Goal: Task Accomplishment & Management: Use online tool/utility

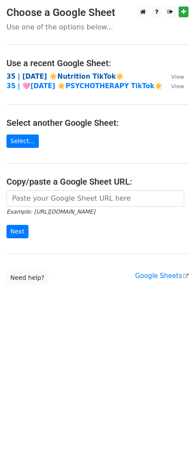
click at [67, 75] on strong "35 | AUG 29 ☀️Nutrition TikTok☀️" at bounding box center [65, 77] width 118 height 8
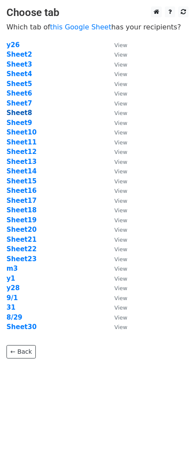
click at [19, 111] on strong "Sheet8" at bounding box center [19, 113] width 26 height 8
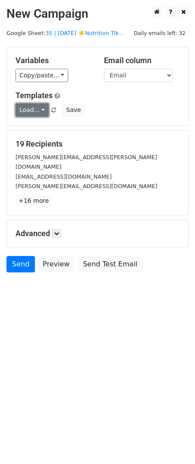
click at [33, 109] on link "Load..." at bounding box center [32, 109] width 33 height 13
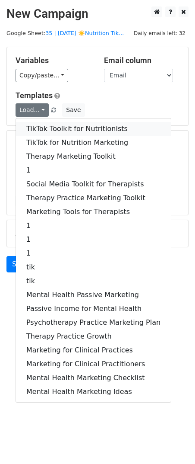
click at [51, 122] on link "TikTok Toolkit for Nutritionists" at bounding box center [93, 129] width 155 height 14
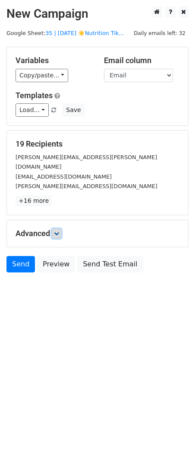
click at [59, 229] on link at bounding box center [57, 234] width 10 height 10
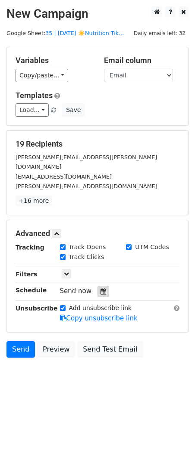
click at [98, 286] on div at bounding box center [104, 291] width 12 height 11
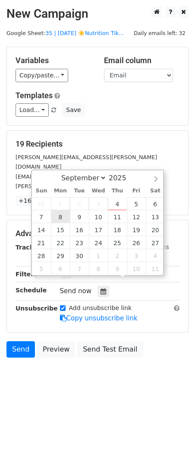
type input "2025-09-08 12:00"
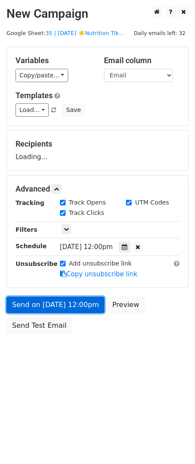
click at [61, 299] on link "Send on Sep 8 at 12:00pm" at bounding box center [55, 305] width 98 height 16
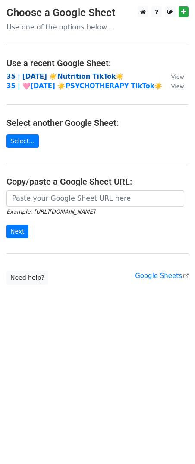
click at [64, 79] on strong "35 | AUG 29 ☀️Nutrition TikTok☀️" at bounding box center [65, 77] width 118 height 8
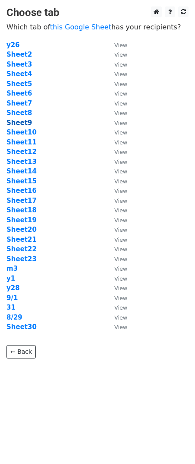
click at [23, 124] on strong "Sheet9" at bounding box center [19, 123] width 26 height 8
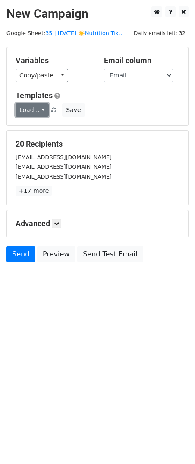
click at [34, 109] on link "Load..." at bounding box center [32, 109] width 33 height 13
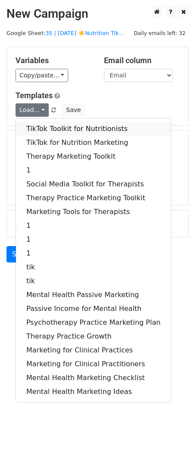
click at [44, 128] on link "TikTok Toolkit for Nutritionists" at bounding box center [93, 129] width 155 height 14
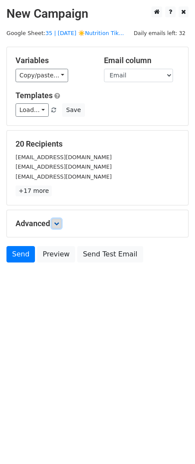
click at [57, 224] on icon at bounding box center [56, 223] width 5 height 5
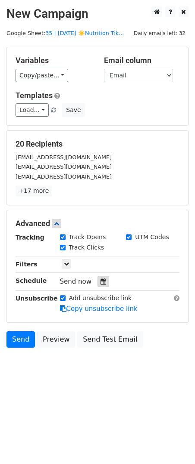
click at [98, 282] on div at bounding box center [104, 281] width 12 height 11
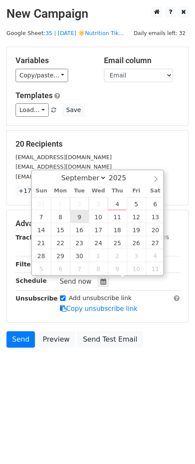
type input "2025-09-09 12:00"
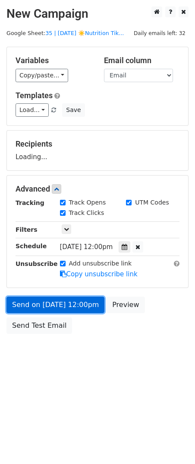
click at [64, 298] on link "Send on Sep 9 at 12:00pm" at bounding box center [55, 305] width 98 height 16
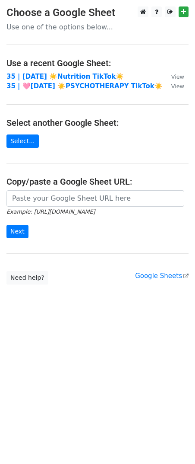
click at [72, 70] on main "Choose a Google Sheet Use one of the options below... Use a recent Google Sheet…" at bounding box center [97, 145] width 195 height 278
click at [67, 74] on strong "35 | [DATE] ☀️Nutrition TikTok☀️" at bounding box center [65, 77] width 118 height 8
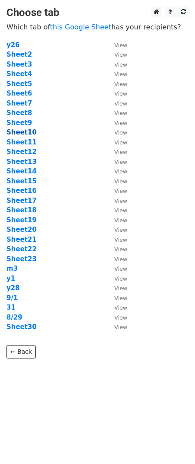
click at [26, 134] on strong "Sheet10" at bounding box center [21, 132] width 30 height 8
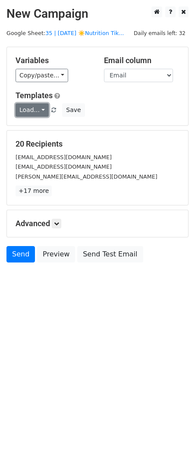
click at [32, 109] on link "Load..." at bounding box center [32, 109] width 33 height 13
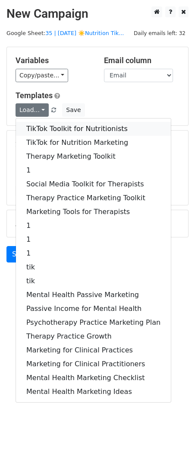
click at [45, 124] on link "TikTok Toolkit for Nutritionists" at bounding box center [93, 129] width 155 height 14
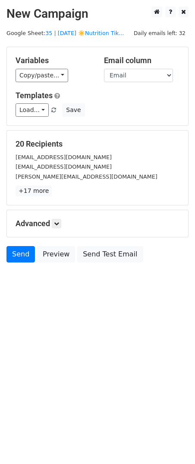
click at [61, 217] on div "Advanced Tracking Track Opens UTM Codes Track Clicks Filters Only include sprea…" at bounding box center [98, 223] width 182 height 27
click at [59, 220] on link at bounding box center [57, 224] width 10 height 10
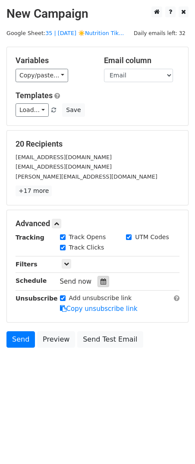
click at [98, 282] on div at bounding box center [104, 281] width 12 height 11
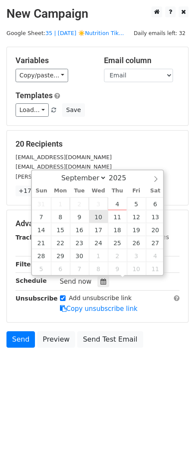
type input "2025-09-10 12:00"
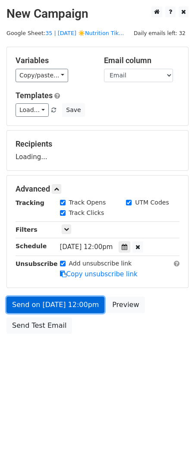
click at [64, 307] on link "Send on Sep 10 at 12:00pm" at bounding box center [55, 305] width 98 height 16
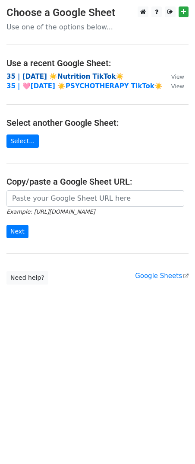
click at [74, 77] on strong "35 | AUG 29 ☀️Nutrition TikTok☀️" at bounding box center [65, 77] width 118 height 8
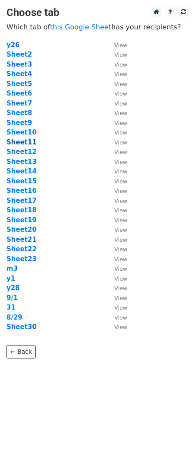
click at [26, 141] on strong "Sheet11" at bounding box center [21, 142] width 30 height 8
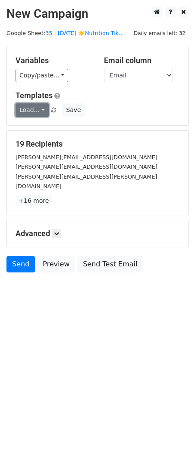
click at [32, 110] on link "Load..." at bounding box center [32, 109] width 33 height 13
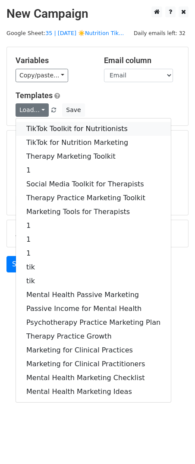
click at [33, 131] on link "TikTok Toolkit for Nutritionists" at bounding box center [93, 129] width 155 height 14
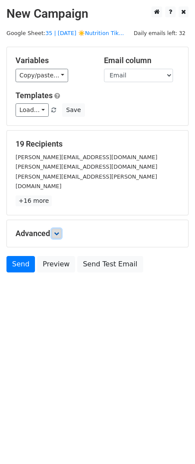
click at [58, 231] on icon at bounding box center [56, 233] width 5 height 5
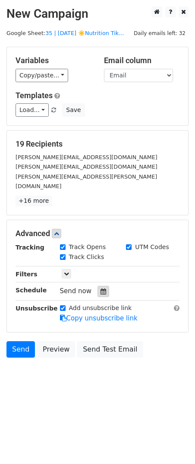
click at [101, 288] on icon at bounding box center [104, 291] width 6 height 6
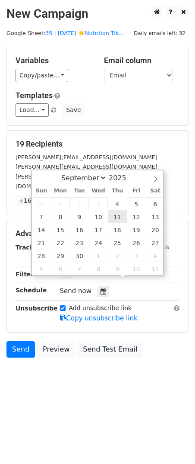
type input "[DATE] 12:00"
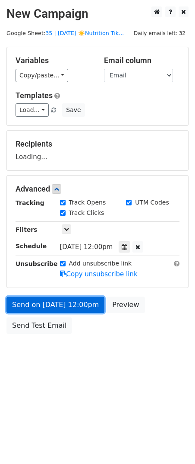
click at [90, 297] on link "Send on Sep 11 at 12:00pm" at bounding box center [55, 305] width 98 height 16
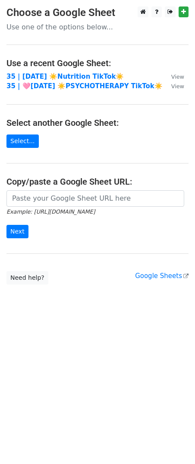
click at [65, 80] on td "35 | [DATE] ☀️Nutrition TikTok☀️" at bounding box center [84, 77] width 156 height 10
click at [63, 75] on strong "35 | [DATE] ☀️Nutrition TikTok☀️" at bounding box center [65, 77] width 118 height 8
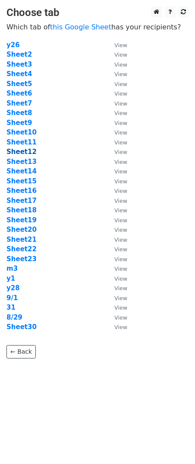
click at [26, 154] on strong "Sheet12" at bounding box center [21, 152] width 30 height 8
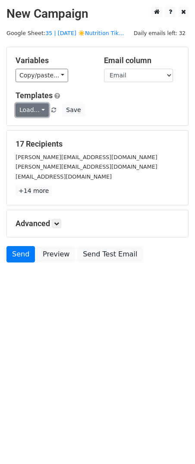
click at [35, 114] on link "Load..." at bounding box center [32, 109] width 33 height 13
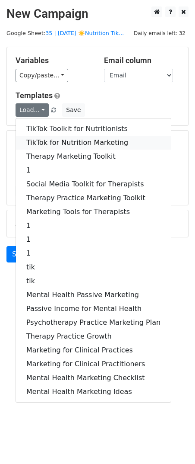
click at [37, 136] on link "TikTok for Nutrition Marketing" at bounding box center [93, 143] width 155 height 14
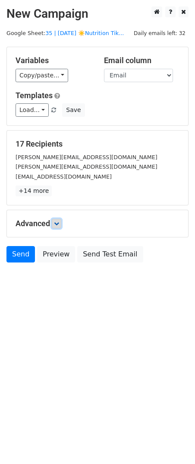
click at [56, 227] on link at bounding box center [57, 224] width 10 height 10
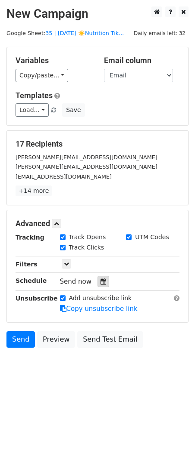
click at [102, 279] on icon at bounding box center [104, 281] width 6 height 6
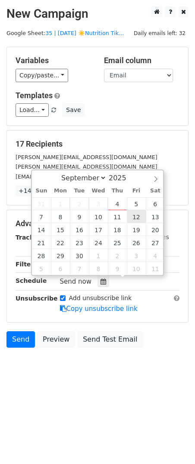
type input "[DATE] 12:00"
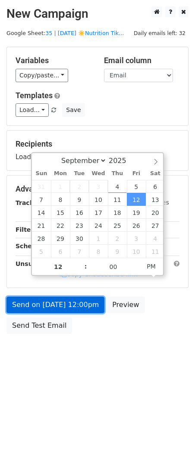
click at [79, 305] on link "Send on [DATE] 12:00pm" at bounding box center [55, 305] width 98 height 16
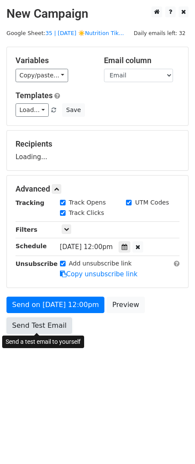
click at [43, 327] on link "Send Test Email" at bounding box center [39, 325] width 66 height 16
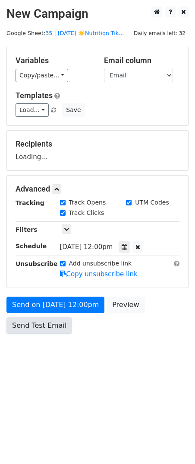
click at [48, 329] on link "Send Test Email" at bounding box center [39, 325] width 66 height 16
click at [37, 326] on link "Send Test Email" at bounding box center [39, 325] width 66 height 16
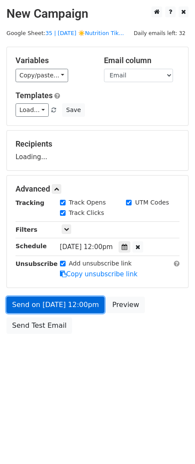
click at [50, 304] on link "Send on [DATE] 12:00pm" at bounding box center [55, 305] width 98 height 16
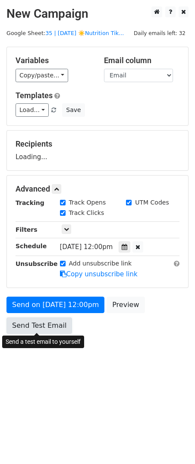
click at [43, 326] on link "Send Test Email" at bounding box center [39, 325] width 66 height 16
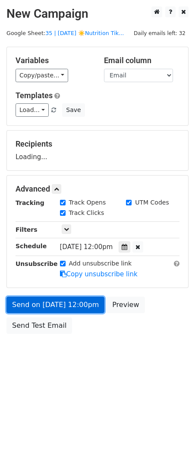
click at [50, 300] on link "Send on [DATE] 12:00pm" at bounding box center [55, 305] width 98 height 16
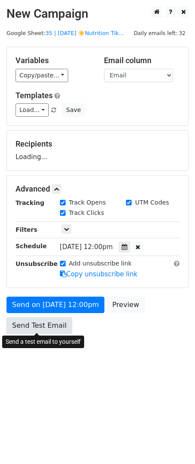
click at [43, 324] on link "Send Test Email" at bounding box center [39, 325] width 66 height 16
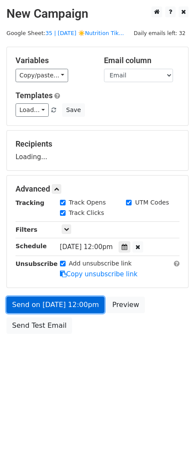
click at [65, 305] on link "Send on [DATE] 12:00pm" at bounding box center [55, 305] width 98 height 16
